Goal: Task Accomplishment & Management: Complete application form

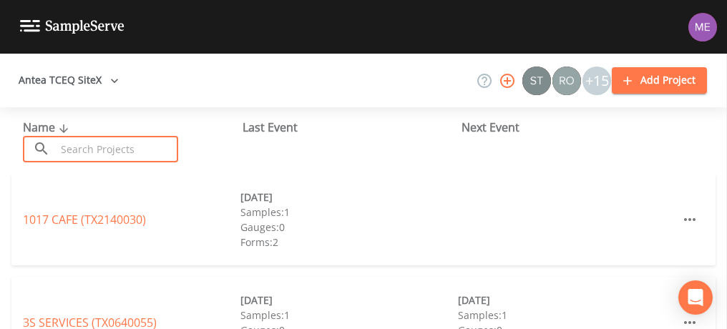
click at [111, 151] on input "text" at bounding box center [117, 149] width 122 height 26
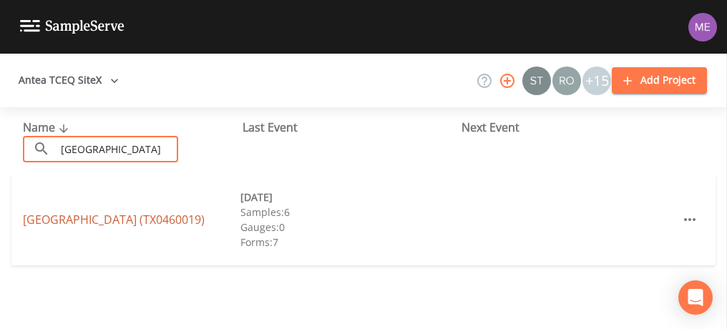
type input "Canyon Lake Shores"
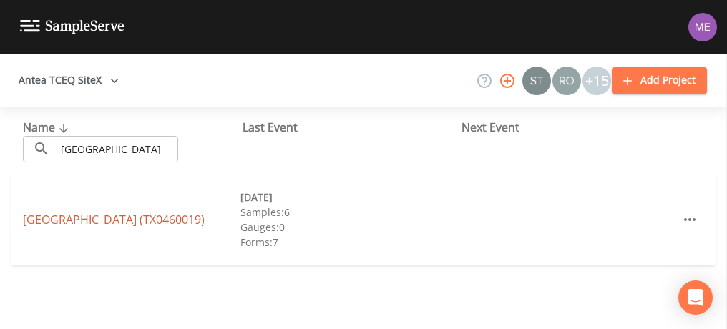
click at [112, 213] on link "CLWSC CANYON LAKE SHORES (TX0460019)" at bounding box center [114, 220] width 182 height 16
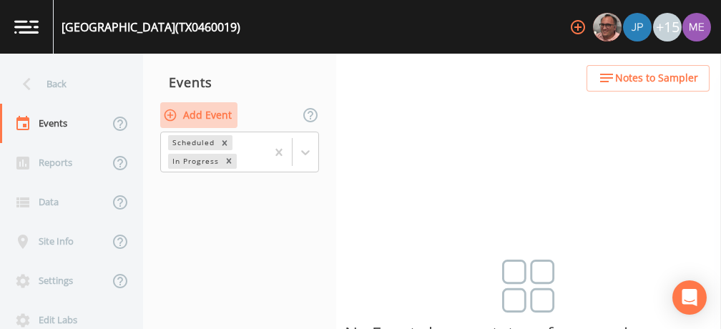
click at [189, 114] on button "Add Event" at bounding box center [198, 115] width 77 height 26
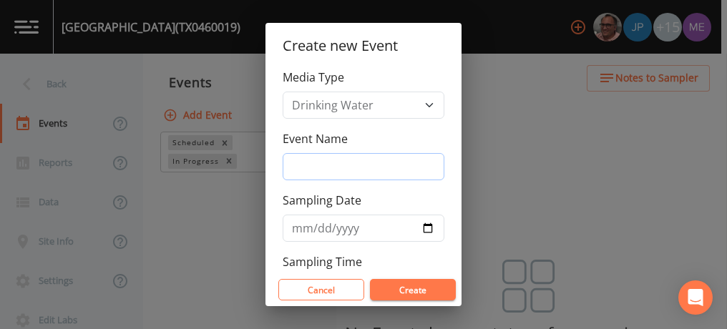
click at [309, 173] on input "Event Name" at bounding box center [364, 166] width 162 height 27
type input "4QSamples"
click at [315, 225] on input "2025-10-16" at bounding box center [364, 228] width 162 height 27
type input "2025-10-13"
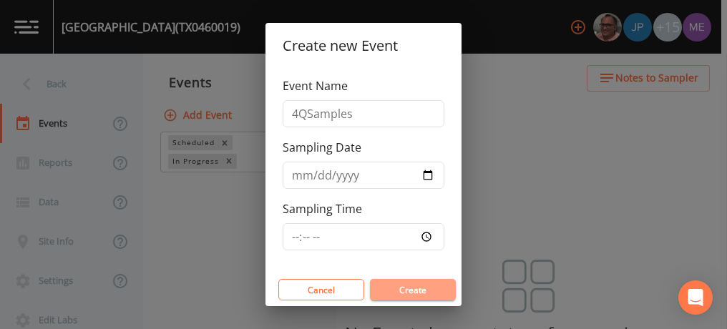
click at [398, 285] on button "Create" at bounding box center [413, 289] width 86 height 21
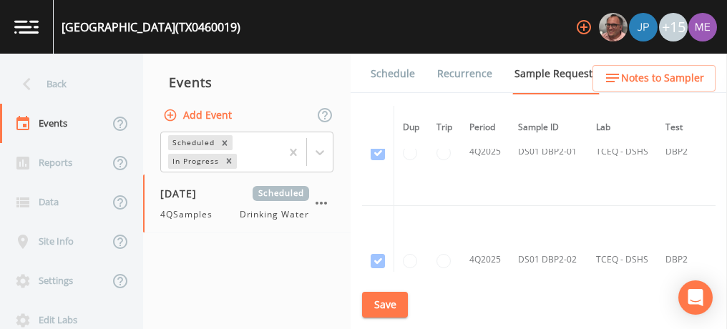
scroll to position [15895, 0]
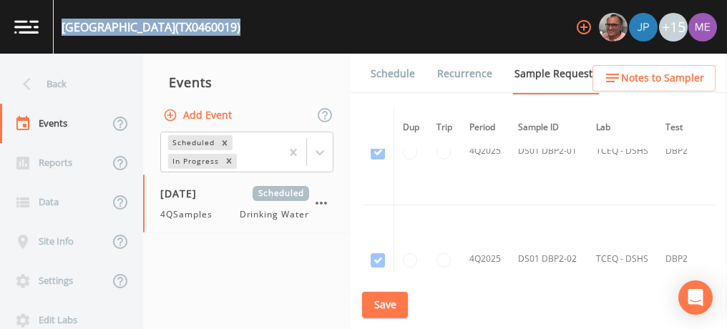
drag, startPoint x: 62, startPoint y: 24, endPoint x: 293, endPoint y: 29, distance: 230.4
click at [293, 29] on div "CLWSC CANYON LAKE SHORES (TX0460019) +15" at bounding box center [363, 27] width 727 height 54
copy div "CLWSC CANYON LAKE SHORES (TX0460019)"
click at [393, 71] on link "Schedule" at bounding box center [392, 74] width 49 height 40
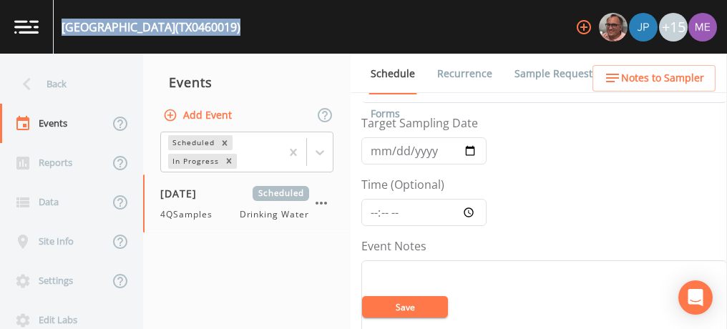
scroll to position [51, 0]
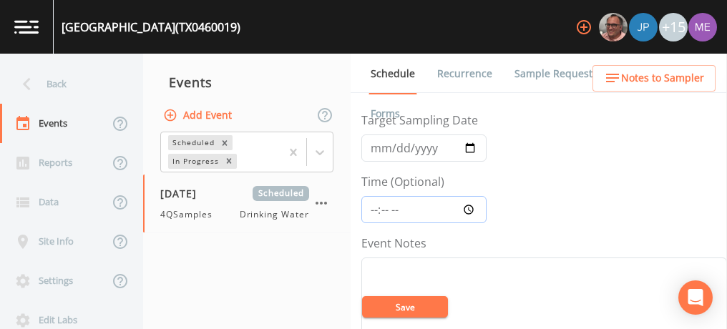
click at [376, 208] on input "Time (Optional)" at bounding box center [423, 209] width 125 height 27
type input "08:00"
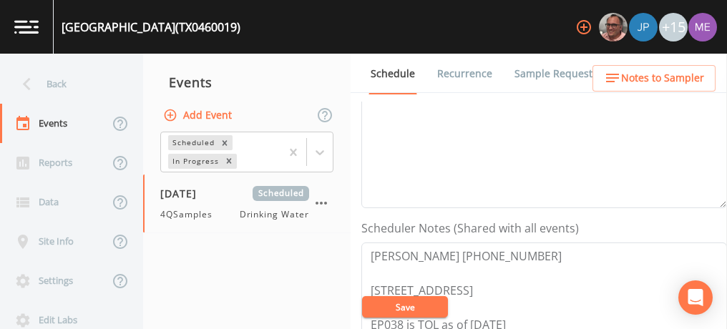
scroll to position [298, 0]
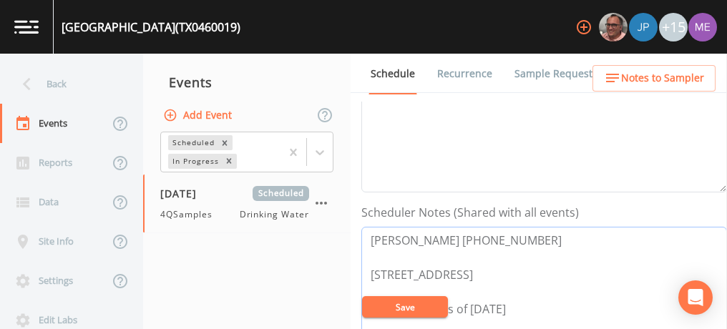
drag, startPoint x: 368, startPoint y: 232, endPoint x: 531, endPoint y: 232, distance: 163.1
click at [531, 232] on textarea "Jennifer Sanchez 830-717-9040 798 Park Shores Canyon Lake-78130 EP038 is TOL as…" at bounding box center [543, 318] width 365 height 182
click at [495, 121] on textarea "Event Notes" at bounding box center [543, 102] width 365 height 182
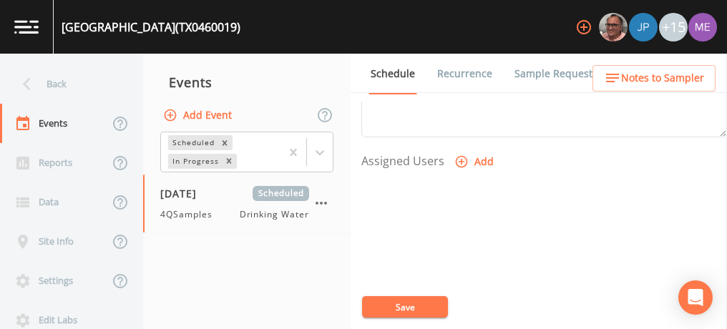
scroll to position [592, 0]
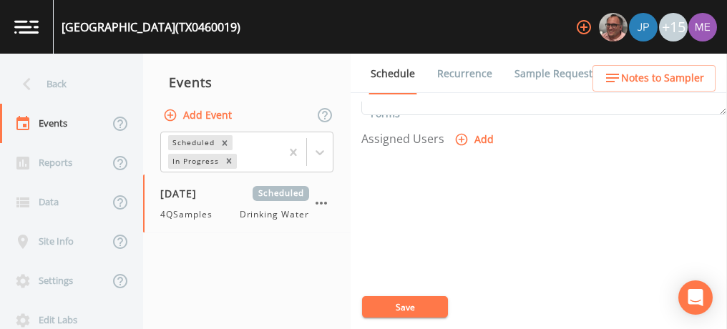
type textarea "confirmed with jennifer 10/8"
click at [458, 134] on icon "button" at bounding box center [462, 140] width 12 height 12
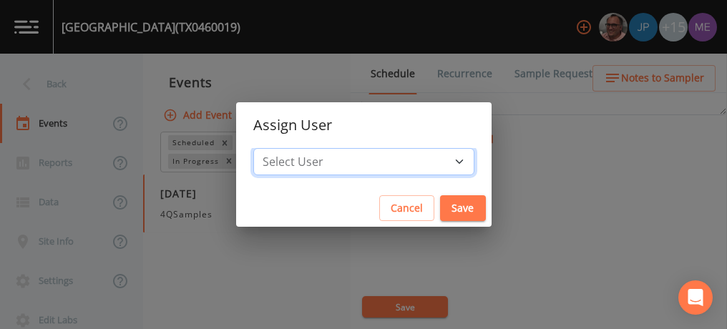
click at [435, 162] on select "Select User Mike Franklin Joshua gere Paul Lauren Saenz David Weber Zachary Eva…" at bounding box center [363, 161] width 221 height 27
select select "82fcd260-406f-4720-af66-0de7f1917f1c"
click at [275, 148] on select "Select User Mike Franklin Joshua gere Paul Lauren Saenz David Weber Zachary Eva…" at bounding box center [363, 161] width 221 height 27
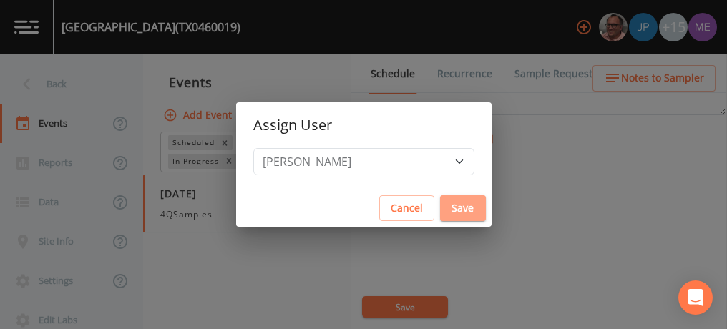
click at [440, 212] on button "Save" at bounding box center [463, 208] width 46 height 26
select select
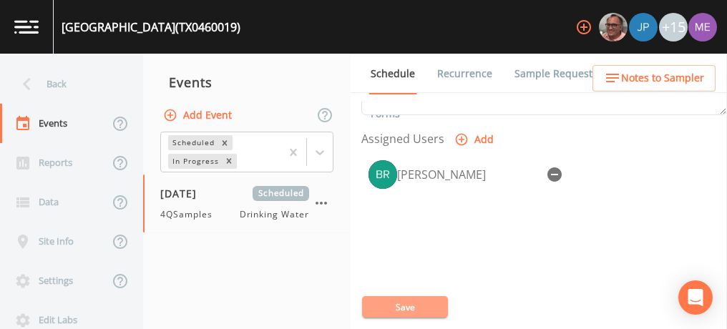
click at [394, 305] on button "Save" at bounding box center [405, 306] width 86 height 21
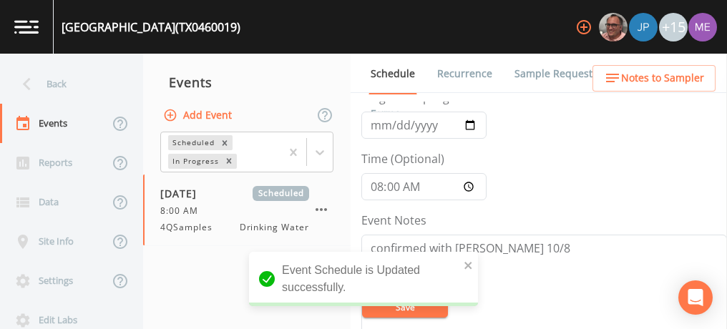
scroll to position [73, 0]
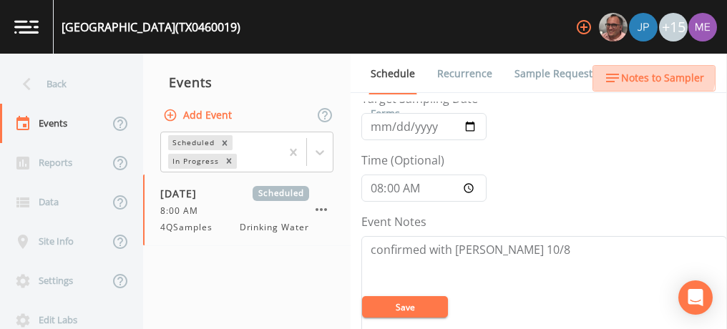
click at [654, 74] on span "Notes to Sampler" at bounding box center [662, 78] width 83 height 18
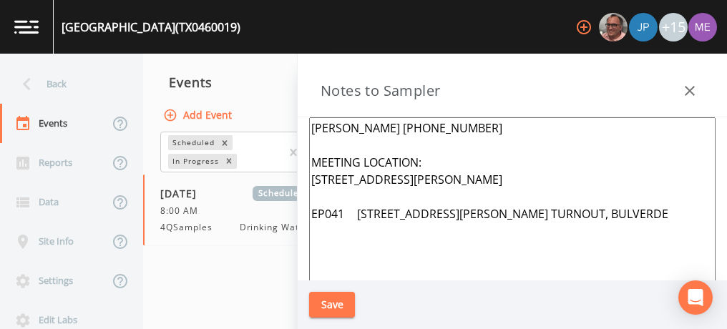
drag, startPoint x: 313, startPoint y: 177, endPoint x: 396, endPoint y: 191, distance: 84.9
click at [396, 191] on textarea "Jennifer Sanchez 830-717-9040 MEETING LOCATION: 45 Stahl Ln Turnout Bulverde 78…" at bounding box center [512, 291] width 406 height 348
type textarea "Jennifer Sanchez 830-717-9040 MEETING LOCATION: Call to get meeting point EP041…"
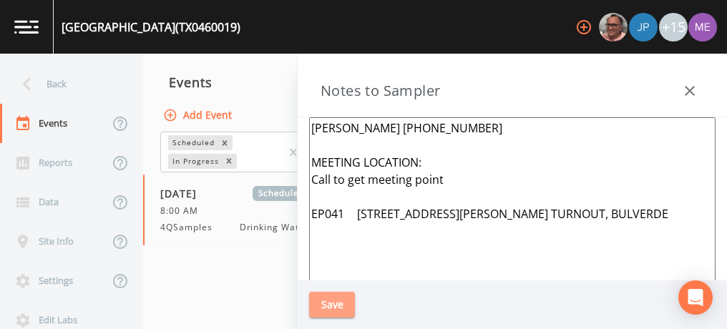
click at [328, 298] on button "Save" at bounding box center [332, 305] width 46 height 26
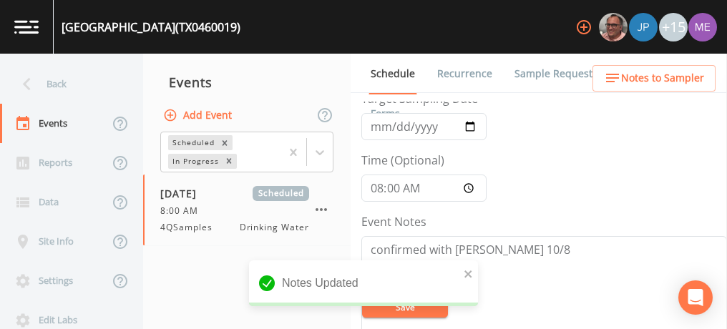
click at [530, 69] on link "Sample Requests" at bounding box center [555, 74] width 87 height 40
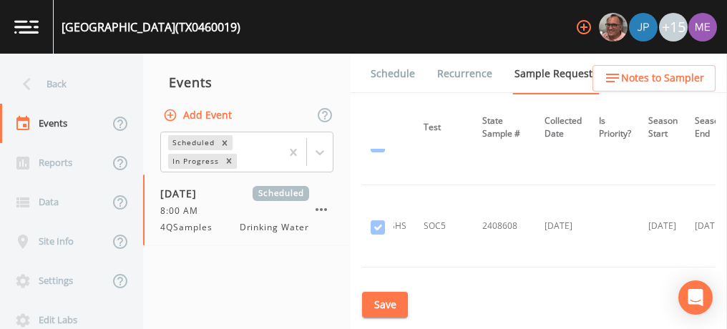
scroll to position [3814, 242]
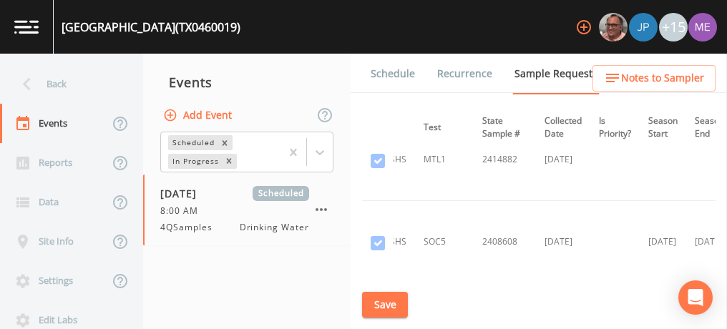
drag, startPoint x: 518, startPoint y: 192, endPoint x: 530, endPoint y: 189, distance: 12.5
click at [530, 201] on td "2408608" at bounding box center [504, 242] width 62 height 82
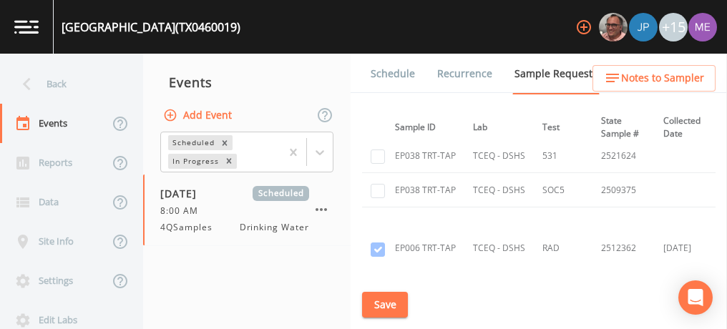
scroll to position [13776, 122]
click at [378, 300] on input "checkbox" at bounding box center [377, 307] width 14 height 14
checkbox input "true"
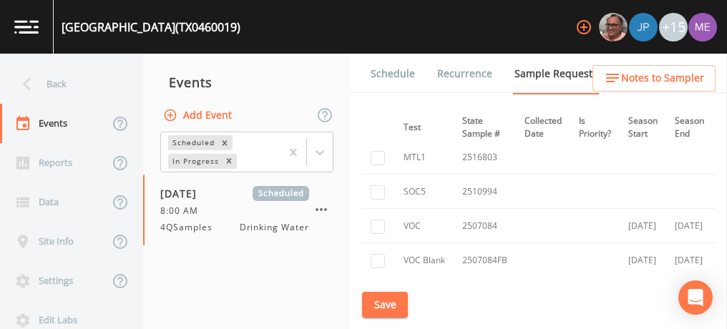
scroll to position [9948, 262]
click at [377, 220] on input "checkbox" at bounding box center [377, 227] width 14 height 14
checkbox input "true"
click at [375, 255] on input "checkbox" at bounding box center [377, 262] width 14 height 14
checkbox input "true"
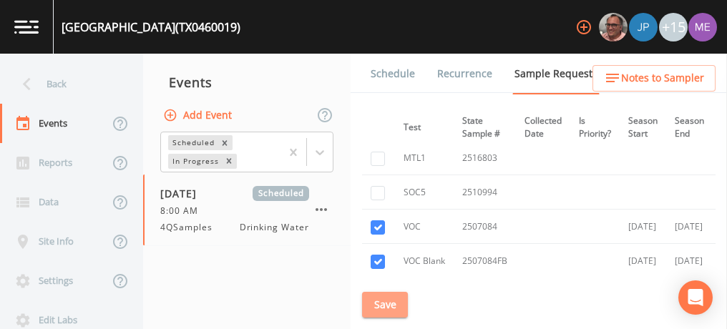
click at [376, 306] on button "Save" at bounding box center [385, 305] width 46 height 26
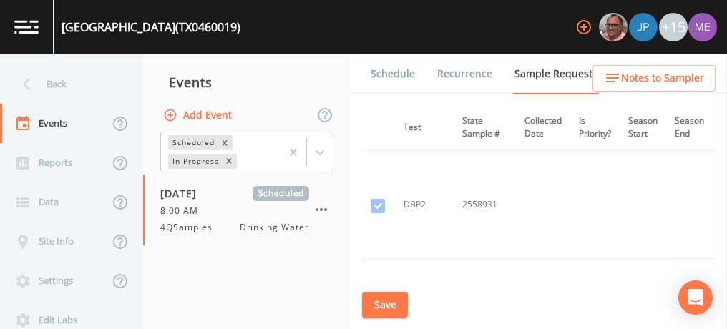
scroll to position [16161, 262]
click at [394, 303] on button "Save" at bounding box center [385, 305] width 46 height 26
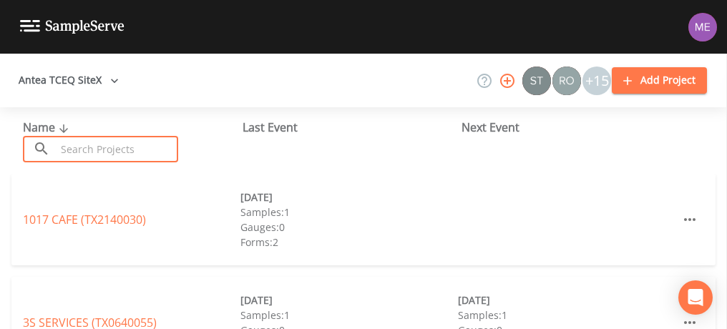
click at [95, 154] on input "text" at bounding box center [117, 149] width 122 height 26
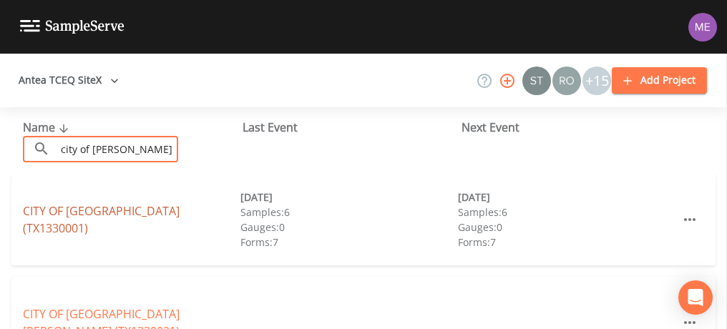
type input "city of [PERSON_NAME]"
click at [109, 217] on link "CITY OF [GEOGRAPHIC_DATA] (TX1330001)" at bounding box center [101, 219] width 157 height 33
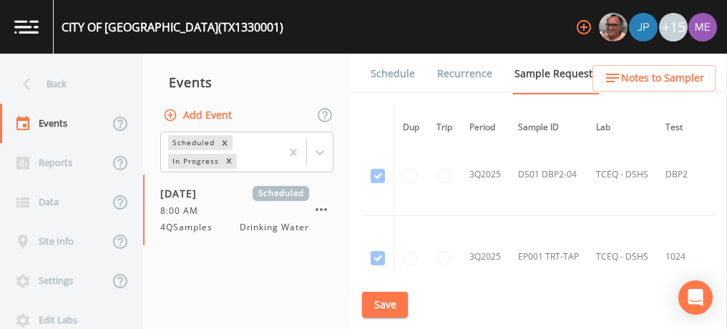
scroll to position [11540, 0]
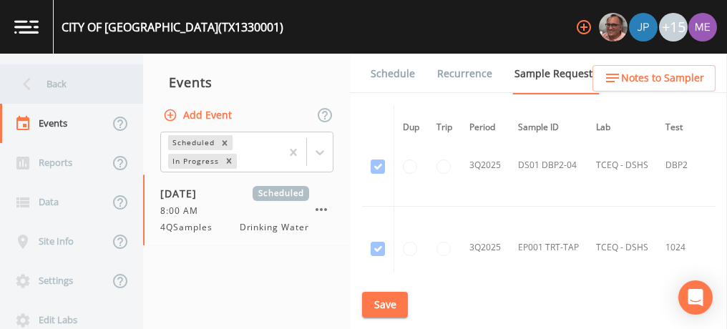
click at [62, 83] on div "Back" at bounding box center [64, 83] width 129 height 39
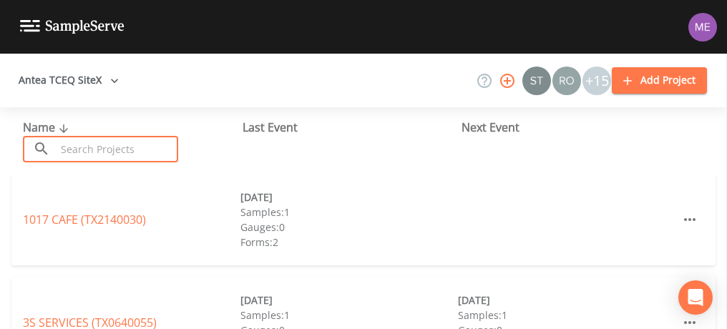
click at [140, 161] on input "text" at bounding box center [117, 149] width 122 height 26
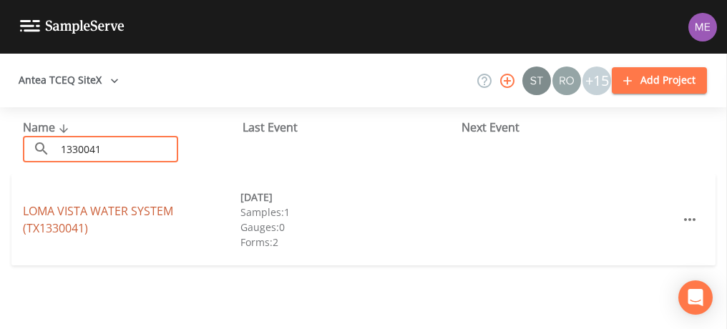
type input "1330041"
click at [125, 205] on link "LOMA VISTA WATER SYSTEM (TX1330041)" at bounding box center [98, 219] width 150 height 33
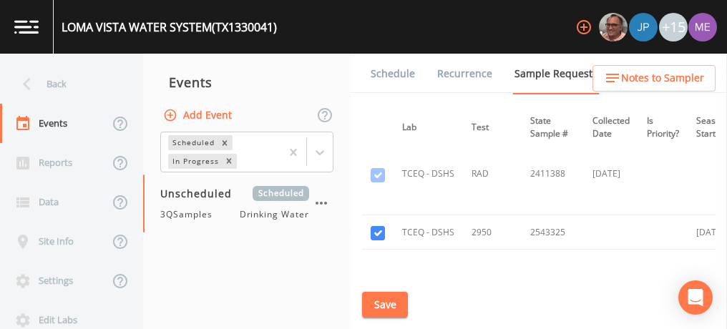
scroll to position [1658, 192]
click at [384, 67] on link "Schedule" at bounding box center [392, 74] width 49 height 40
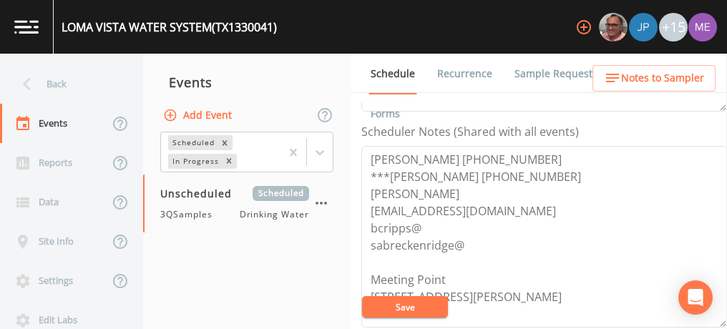
scroll to position [391, 0]
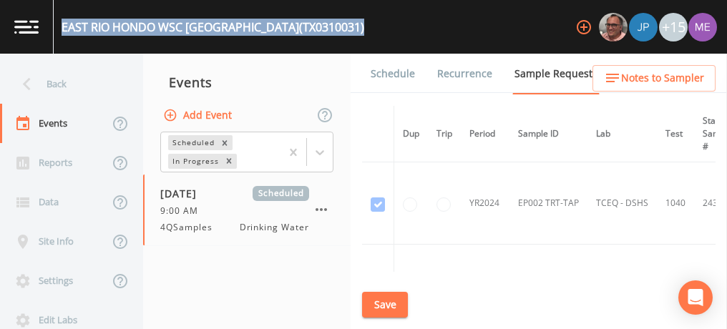
scroll to position [1354, 0]
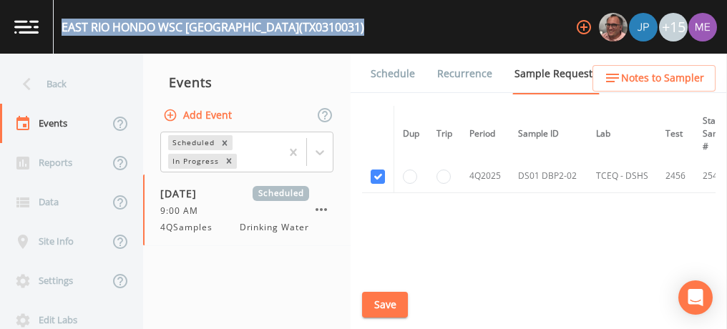
click at [397, 71] on link "Schedule" at bounding box center [392, 74] width 49 height 40
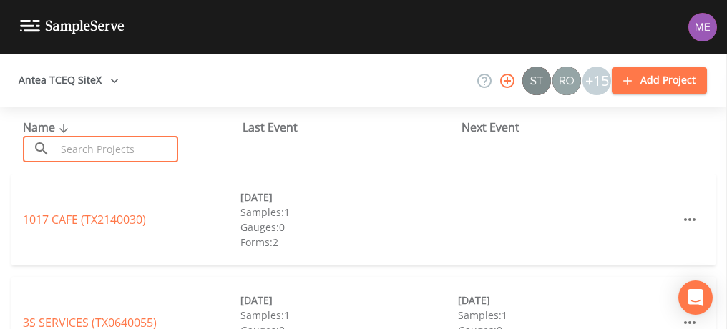
click at [85, 147] on input "text" at bounding box center [117, 149] width 122 height 26
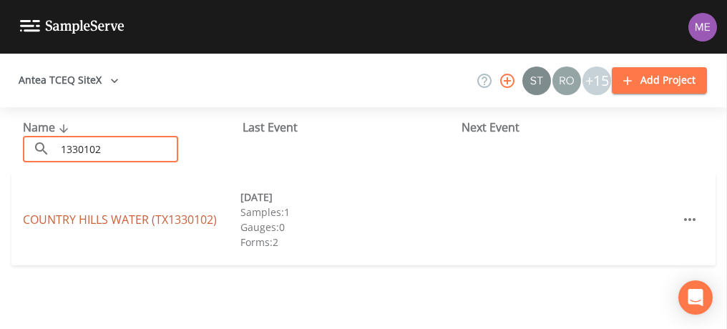
type input "1330102"
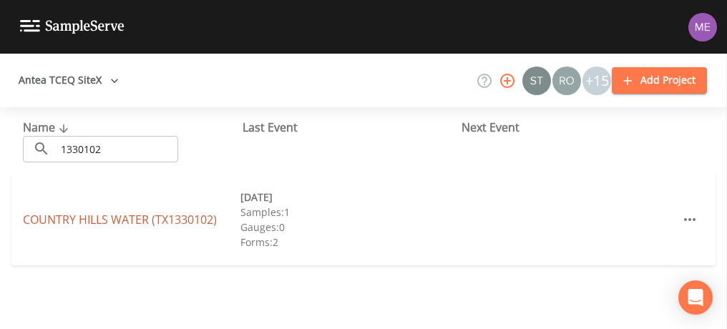
click at [112, 222] on link "COUNTRY HILLS WATER (TX1330102)" at bounding box center [120, 220] width 194 height 16
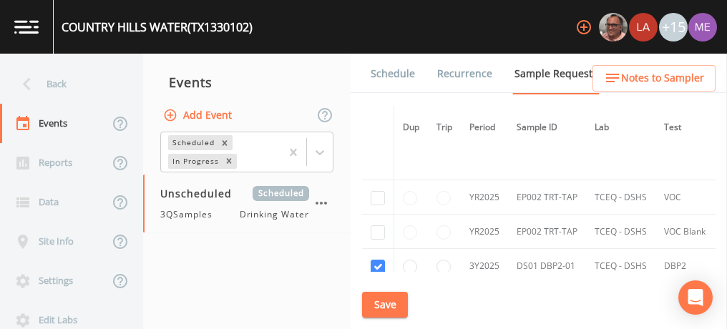
scroll to position [217, 0]
click at [379, 190] on input "checkbox" at bounding box center [377, 197] width 14 height 14
checkbox input "true"
click at [378, 225] on input "checkbox" at bounding box center [377, 231] width 14 height 14
checkbox input "true"
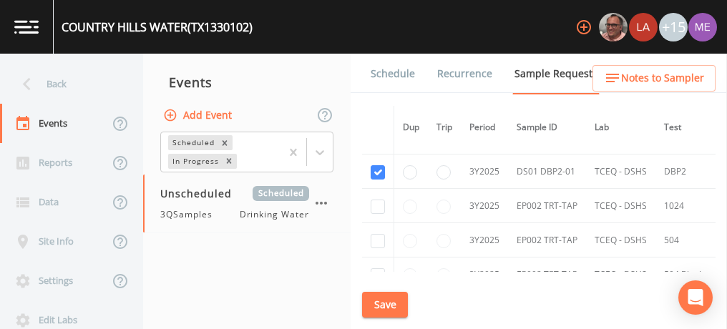
scroll to position [313, 0]
click at [375, 199] on input "checkbox" at bounding box center [377, 204] width 14 height 14
checkbox input "true"
click at [376, 232] on input "checkbox" at bounding box center [377, 239] width 14 height 14
checkbox input "true"
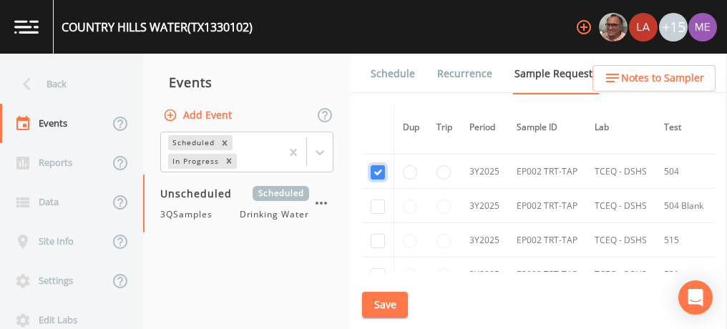
scroll to position [393, 0]
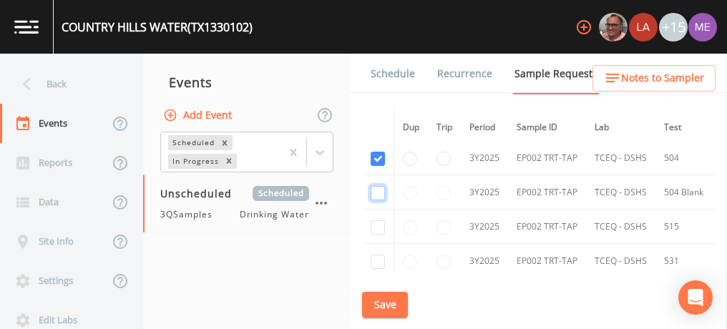
click at [373, 189] on input "checkbox" at bounding box center [377, 193] width 14 height 14
checkbox input "true"
click at [381, 220] on input "checkbox" at bounding box center [377, 227] width 14 height 14
checkbox input "true"
click at [378, 257] on input "checkbox" at bounding box center [377, 262] width 14 height 14
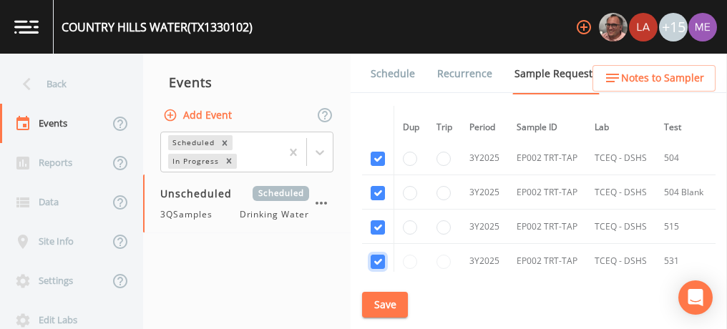
checkbox input "true"
click at [381, 186] on input "checkbox" at bounding box center [377, 192] width 14 height 14
checkbox input "true"
click at [377, 220] on input "checkbox" at bounding box center [377, 227] width 14 height 14
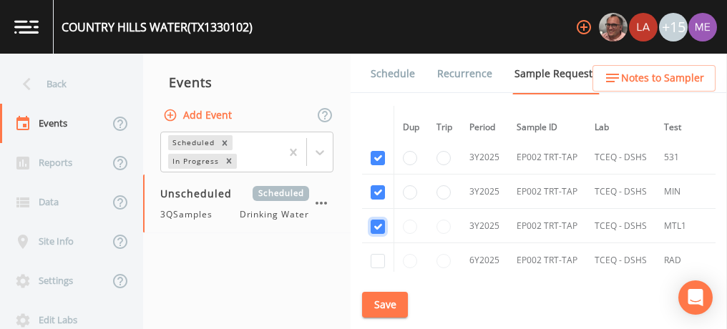
checkbox input "true"
click at [379, 254] on input "checkbox" at bounding box center [377, 261] width 14 height 14
checkbox input "true"
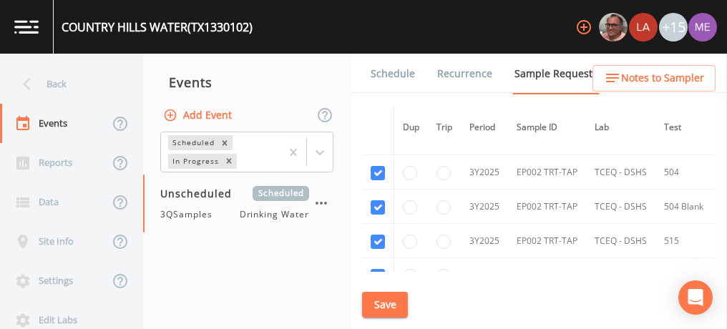
scroll to position [384, 0]
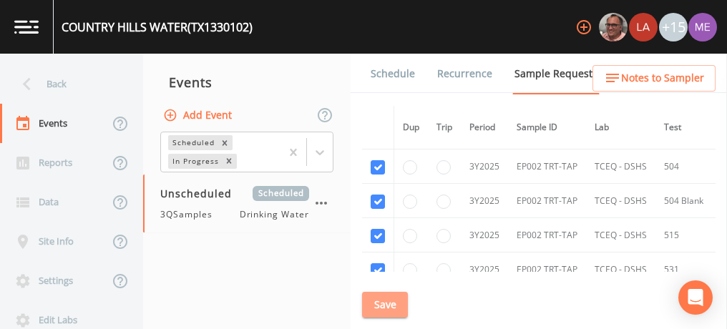
click at [384, 299] on button "Save" at bounding box center [385, 305] width 46 height 26
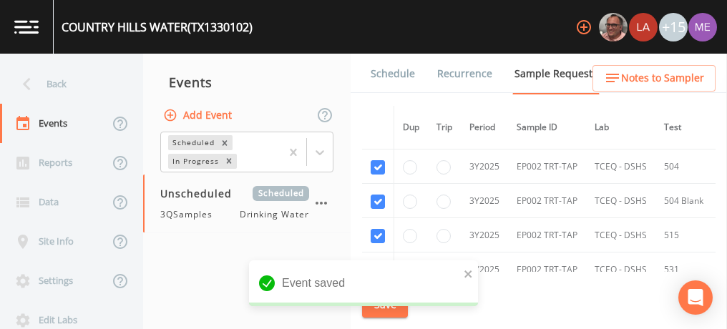
click at [404, 74] on link "Schedule" at bounding box center [392, 74] width 49 height 40
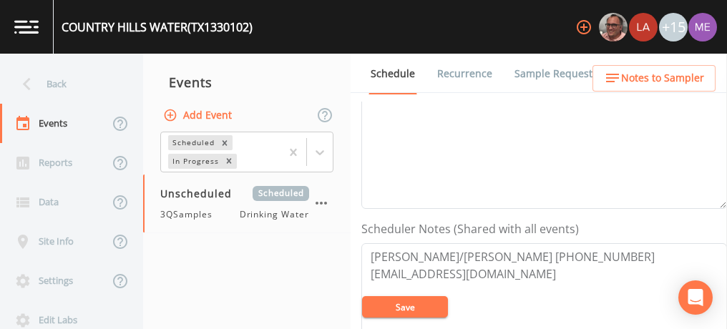
scroll to position [310, 0]
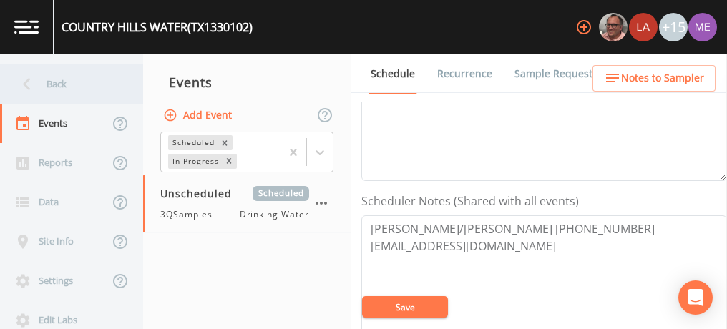
click at [40, 83] on div "Back" at bounding box center [64, 83] width 129 height 39
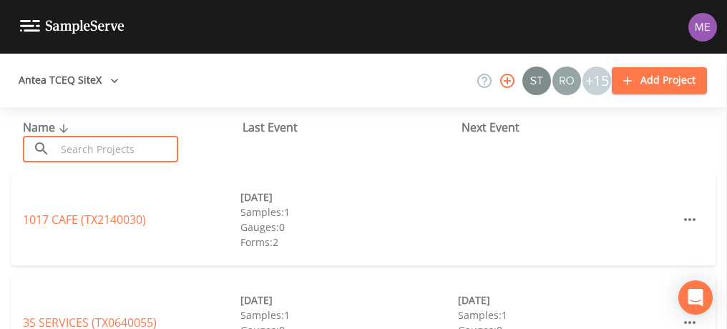
click at [76, 157] on input "text" at bounding box center [117, 149] width 122 height 26
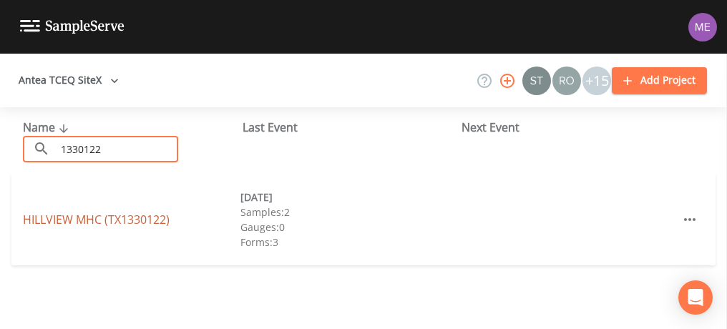
type input "1330122"
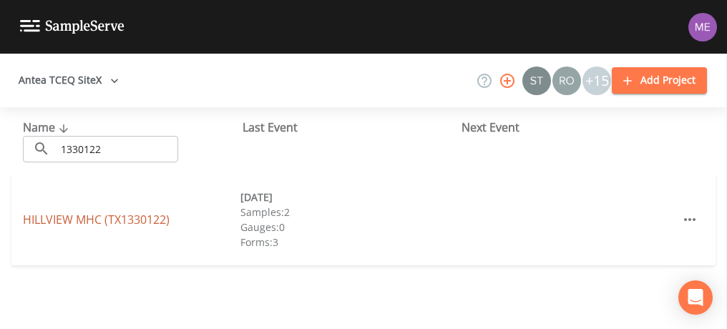
click at [107, 215] on link "HILLVIEW MHC (TX1330122)" at bounding box center [96, 220] width 147 height 16
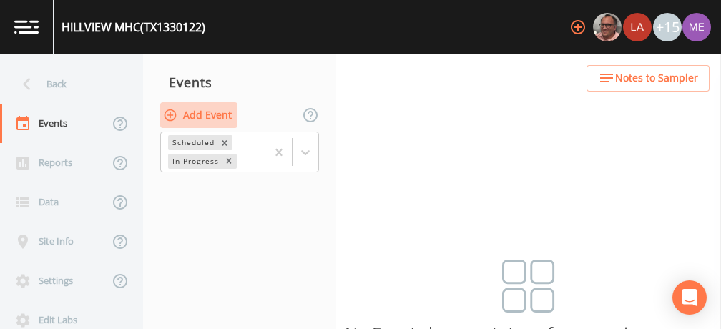
click at [198, 116] on button "Add Event" at bounding box center [198, 115] width 77 height 26
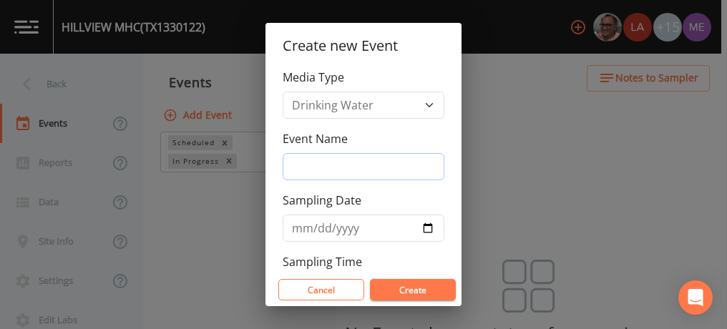
click at [298, 165] on input "Event Name" at bounding box center [364, 166] width 162 height 27
type input "4QSamples"
type input "2025-10-13"
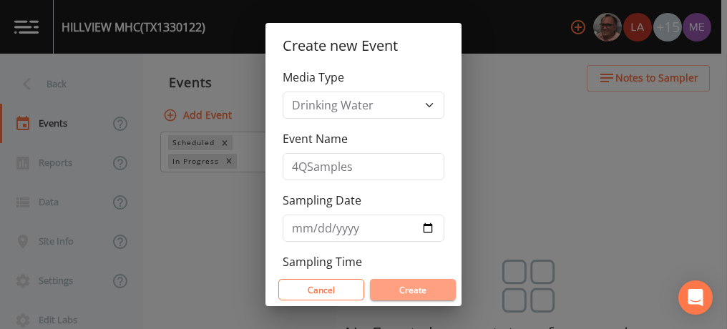
click at [418, 298] on button "Create" at bounding box center [413, 289] width 86 height 21
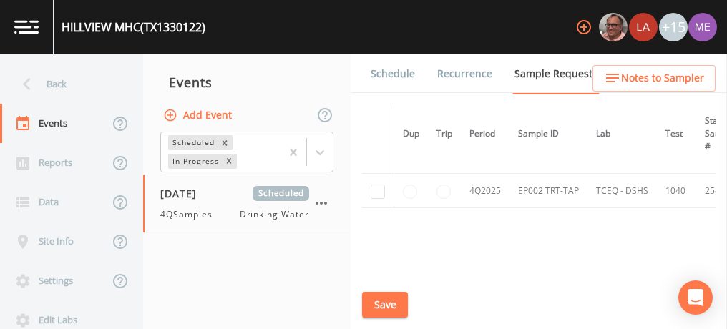
scroll to position [678, 0]
click at [378, 190] on input "checkbox" at bounding box center [377, 194] width 14 height 14
checkbox input "true"
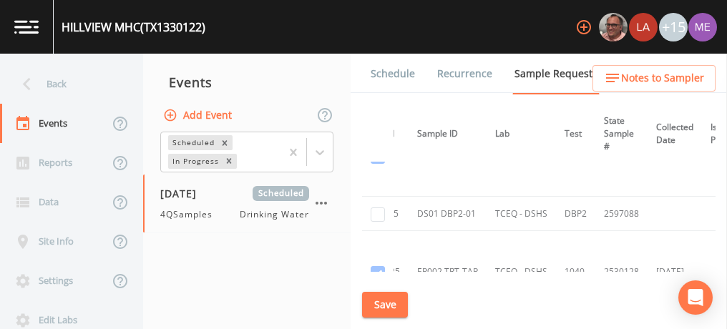
scroll to position [376, 101]
click at [375, 210] on input "checkbox" at bounding box center [377, 216] width 14 height 14
checkbox input "true"
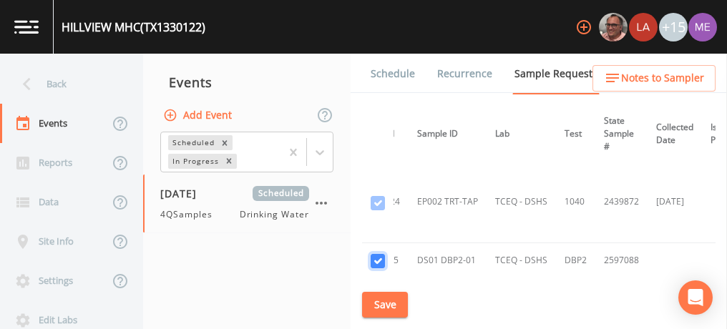
scroll to position [328, 101]
click at [401, 295] on button "Save" at bounding box center [385, 305] width 46 height 26
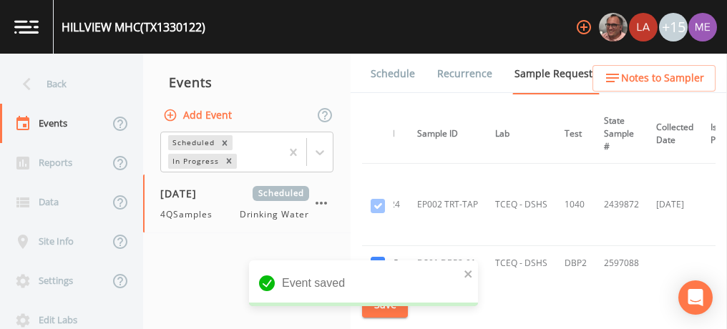
click at [398, 71] on link "Schedule" at bounding box center [392, 74] width 49 height 40
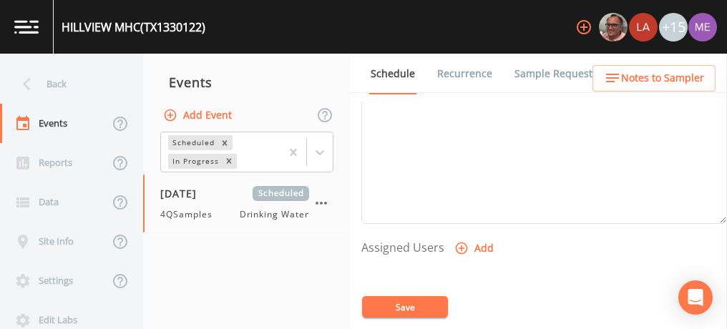
scroll to position [484, 0]
